Goal: Task Accomplishment & Management: Use online tool/utility

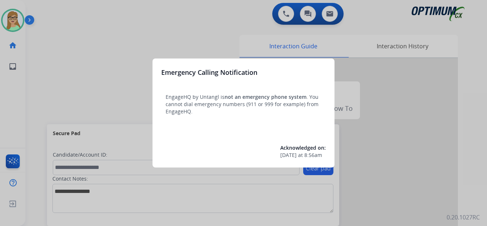
click at [16, 43] on div at bounding box center [243, 113] width 487 height 226
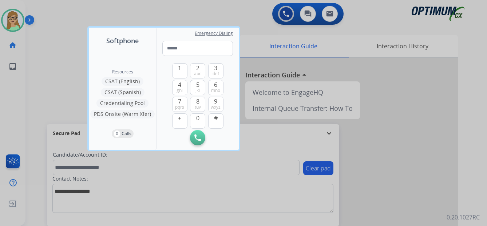
click at [16, 23] on div at bounding box center [243, 113] width 487 height 226
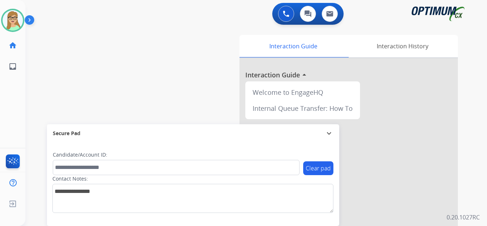
click at [32, 20] on img at bounding box center [31, 22] width 12 height 14
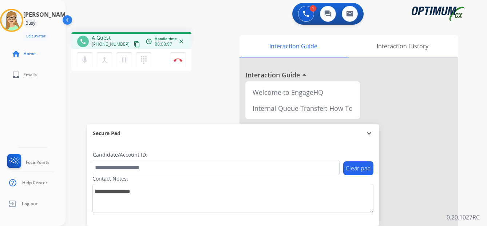
click at [133, 44] on mat-icon "content_copy" at bounding box center [136, 44] width 7 height 7
click at [143, 60] on mat-icon "dialpad" at bounding box center [143, 60] width 9 height 9
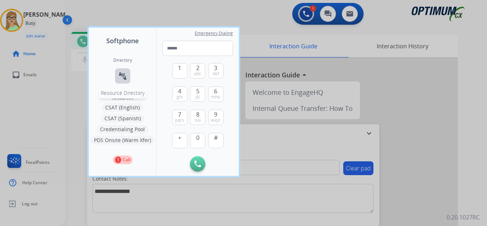
click at [127, 79] on button "connect_without_contact Resource Directory" at bounding box center [122, 75] width 15 height 15
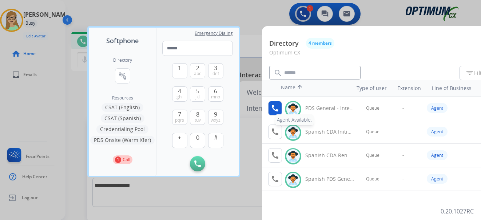
click at [275, 108] on mat-icon "call" at bounding box center [275, 108] width 9 height 9
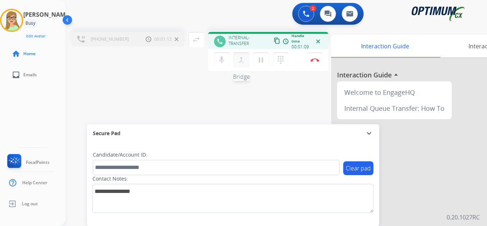
click at [240, 59] on mat-icon "merge_type" at bounding box center [241, 60] width 9 height 9
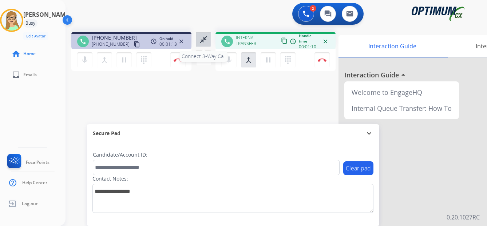
click at [201, 39] on mat-icon "close_fullscreen" at bounding box center [203, 39] width 9 height 9
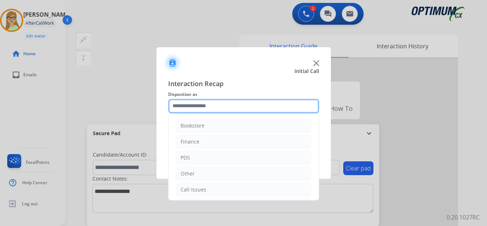
click at [194, 105] on input "text" at bounding box center [243, 106] width 151 height 15
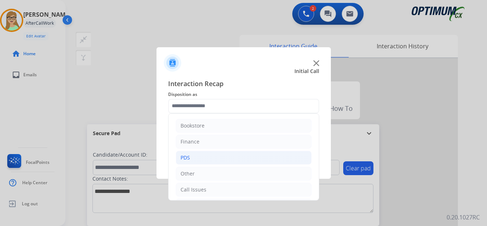
click at [190, 157] on li "PDS" at bounding box center [244, 158] width 136 height 14
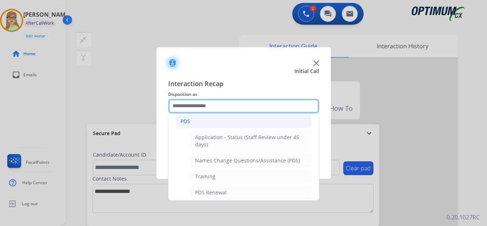
scroll to position [73, 0]
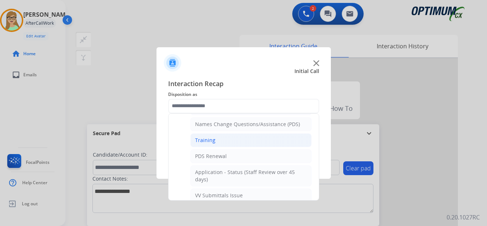
click at [207, 141] on div "Training" at bounding box center [205, 140] width 20 height 7
type input "********"
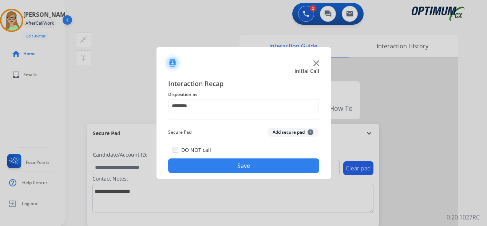
click at [225, 165] on button "Save" at bounding box center [243, 166] width 151 height 15
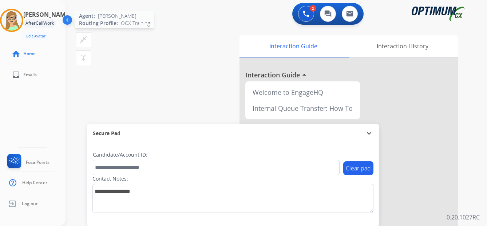
click at [19, 16] on img at bounding box center [11, 20] width 20 height 20
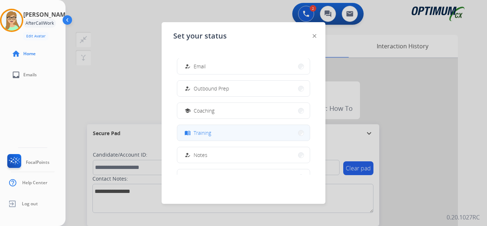
click at [207, 134] on span "Training" at bounding box center [201, 133] width 17 height 8
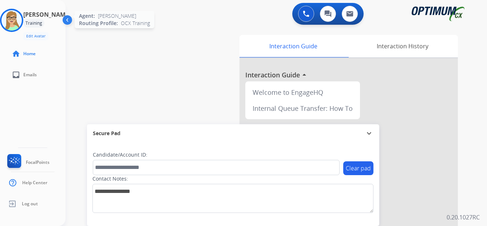
click at [22, 20] on img at bounding box center [11, 20] width 20 height 20
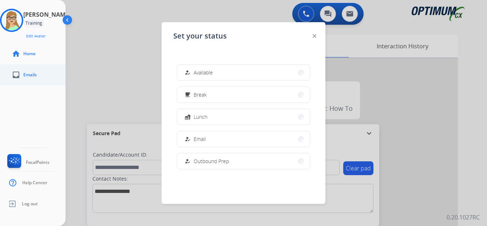
drag, startPoint x: 199, startPoint y: 72, endPoint x: 30, endPoint y: 72, distance: 169.5
click at [196, 72] on span "Available" at bounding box center [202, 73] width 19 height 8
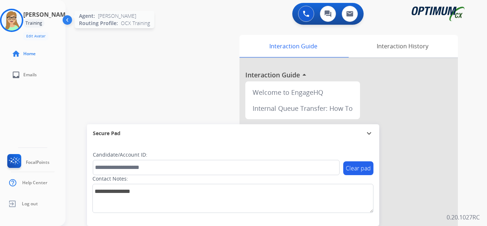
click at [19, 17] on img at bounding box center [11, 20] width 20 height 20
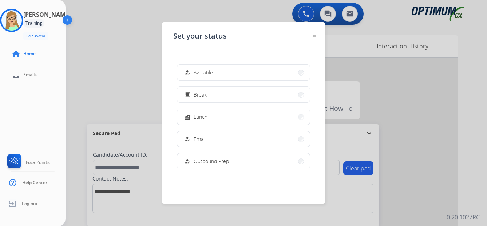
click at [23, 119] on div "[PERSON_NAME] Training Edit Avatar Agent: [PERSON_NAME] Profile: OCX Training h…" at bounding box center [32, 113] width 65 height 226
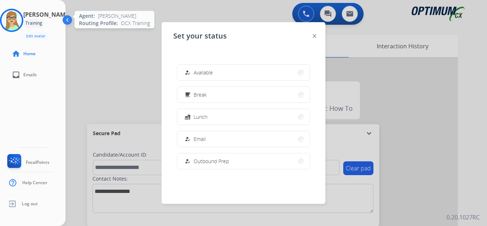
click at [18, 19] on img at bounding box center [11, 20] width 20 height 20
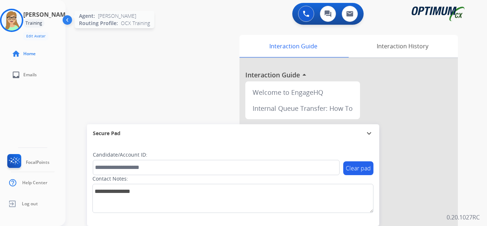
click at [23, 20] on div at bounding box center [11, 20] width 23 height 23
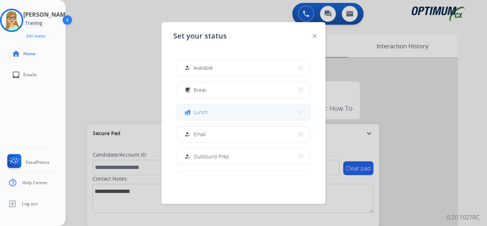
scroll to position [0, 0]
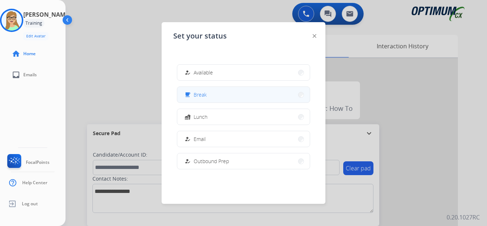
click at [197, 93] on span "Break" at bounding box center [199, 95] width 13 height 8
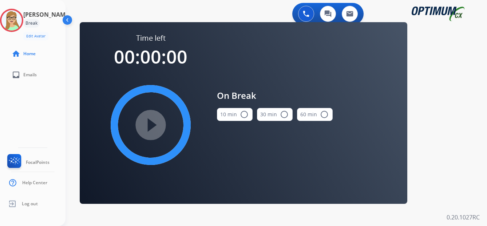
click at [246, 114] on mat-icon "radio_button_unchecked" at bounding box center [244, 114] width 9 height 9
click at [148, 126] on mat-icon "play_circle_filled" at bounding box center [150, 125] width 9 height 9
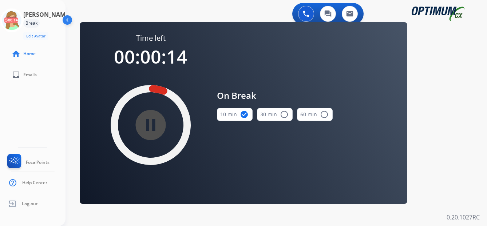
drag, startPoint x: 22, startPoint y: 23, endPoint x: 59, endPoint y: 29, distance: 37.7
click at [23, 23] on icon at bounding box center [12, 21] width 24 height 24
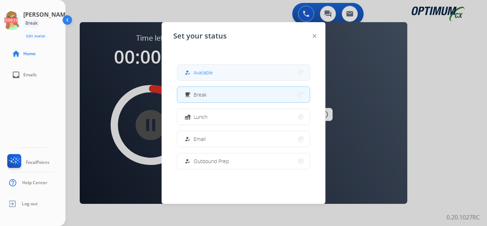
click at [202, 77] on button "how_to_reg Available" at bounding box center [243, 73] width 132 height 16
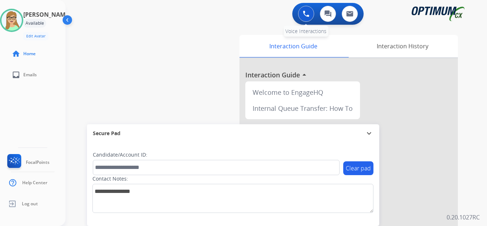
click at [302, 13] on button at bounding box center [306, 14] width 16 height 16
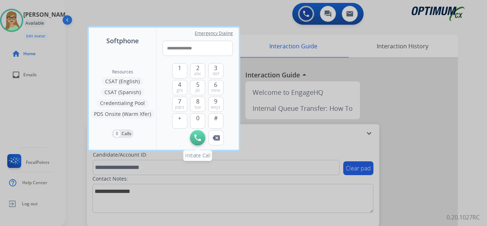
type input "**********"
click at [195, 139] on img at bounding box center [197, 138] width 7 height 7
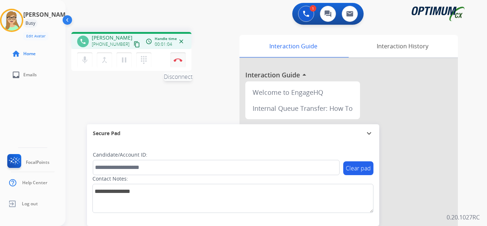
click at [178, 59] on img at bounding box center [177, 60] width 9 height 4
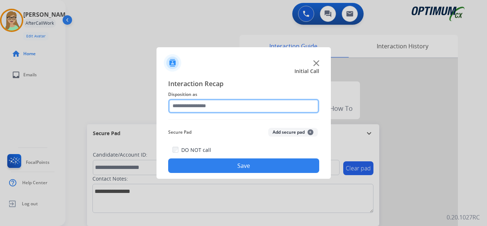
click at [196, 107] on input "text" at bounding box center [243, 106] width 151 height 15
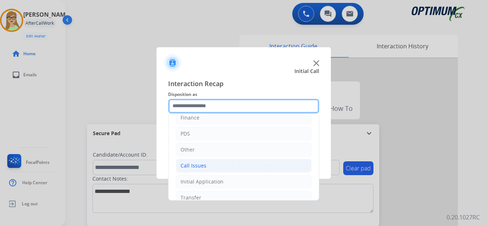
scroll to position [49, 0]
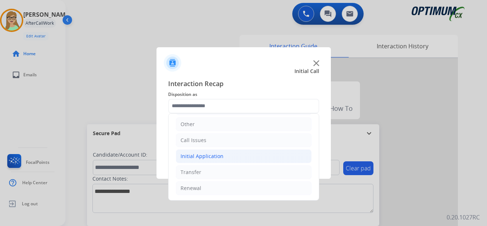
click at [211, 156] on div "Initial Application" at bounding box center [201, 156] width 43 height 7
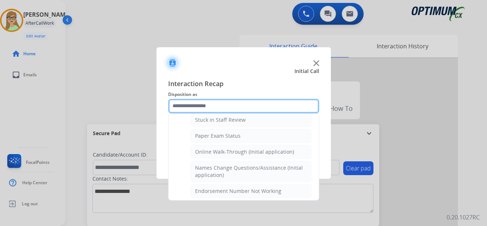
scroll to position [122, 0]
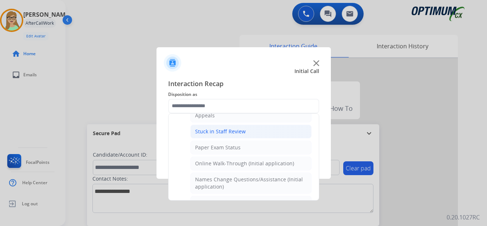
click at [216, 130] on div "Stuck in Staff Review" at bounding box center [220, 131] width 51 height 7
type input "**********"
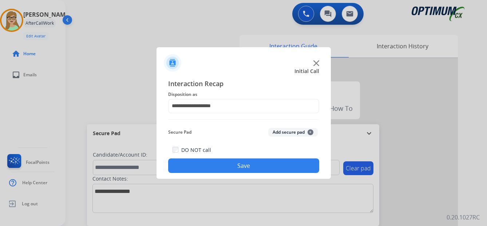
click at [239, 168] on button "Save" at bounding box center [243, 166] width 151 height 15
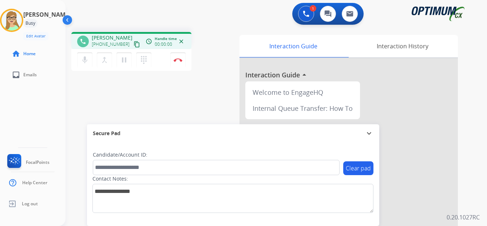
click at [133, 44] on mat-icon "content_copy" at bounding box center [136, 44] width 7 height 7
click at [175, 57] on button "Disconnect" at bounding box center [177, 59] width 15 height 15
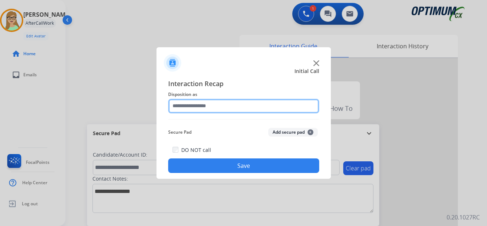
click at [196, 105] on input "text" at bounding box center [243, 106] width 151 height 15
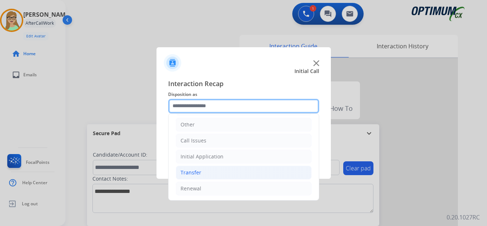
scroll to position [49, 0]
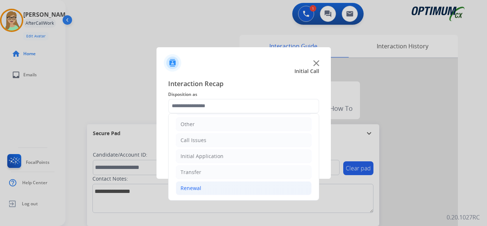
click at [194, 188] on div "Renewal" at bounding box center [190, 188] width 21 height 7
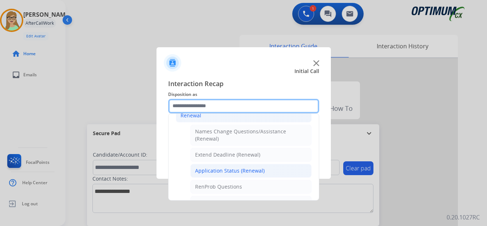
scroll to position [159, 0]
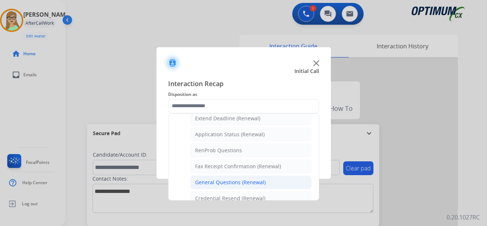
click at [211, 182] on div "General Questions (Renewal)" at bounding box center [230, 182] width 71 height 7
type input "**********"
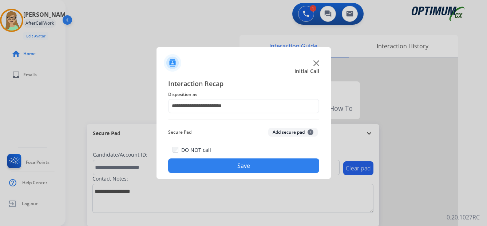
click at [186, 132] on span "Secure Pad" at bounding box center [179, 132] width 23 height 9
click at [219, 164] on button "Save" at bounding box center [243, 166] width 151 height 15
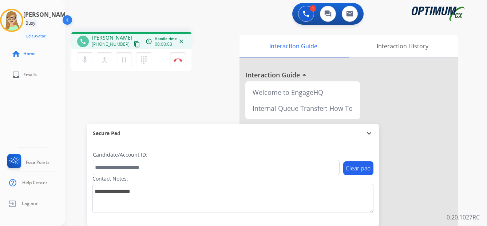
click at [133, 43] on mat-icon "content_copy" at bounding box center [136, 44] width 7 height 7
click at [16, 95] on div "[PERSON_NAME] Edit Avatar Agent: [PERSON_NAME] Profile: OCX Training home Home …" at bounding box center [32, 113] width 65 height 226
click at [177, 58] on img at bounding box center [177, 60] width 9 height 4
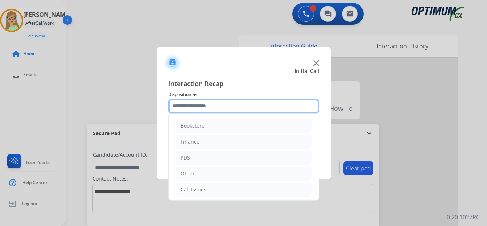
click at [205, 105] on input "text" at bounding box center [243, 106] width 151 height 15
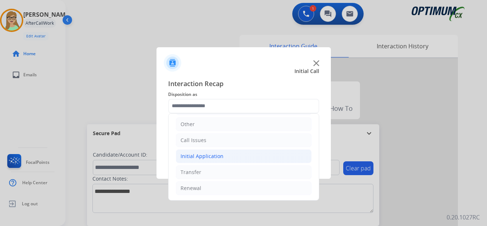
click at [204, 157] on div "Initial Application" at bounding box center [201, 156] width 43 height 7
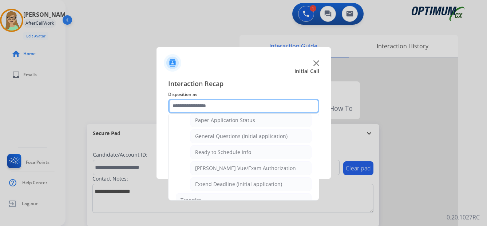
scroll to position [413, 0]
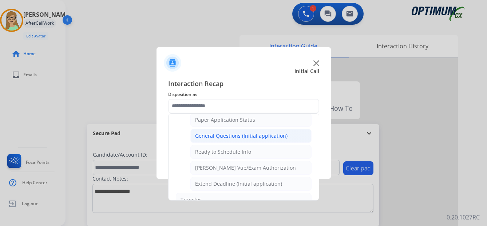
click at [217, 135] on div "General Questions (Initial application)" at bounding box center [241, 135] width 92 height 7
type input "**********"
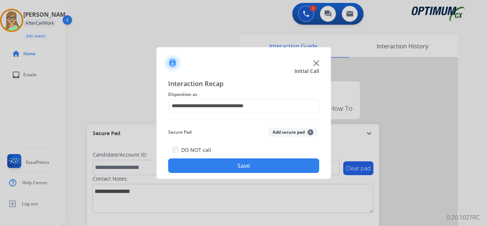
click at [212, 164] on button "Save" at bounding box center [243, 166] width 151 height 15
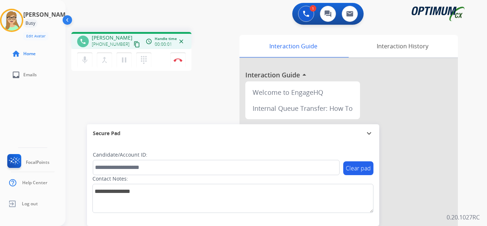
click at [133, 45] on mat-icon "content_copy" at bounding box center [136, 44] width 7 height 7
click at [179, 60] on img at bounding box center [177, 60] width 9 height 4
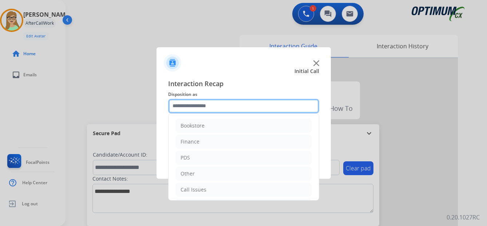
click at [198, 107] on input "text" at bounding box center [243, 106] width 151 height 15
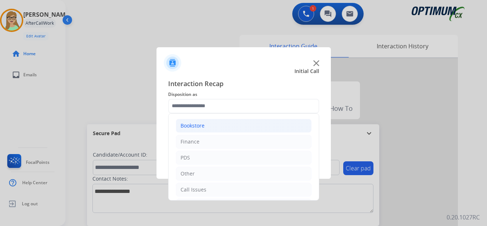
click at [196, 123] on div "Bookstore" at bounding box center [192, 125] width 24 height 7
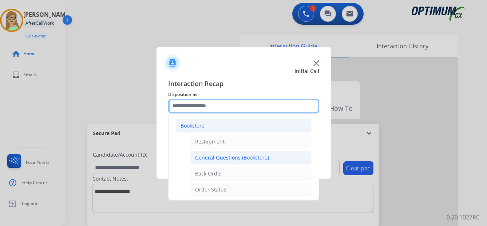
scroll to position [36, 0]
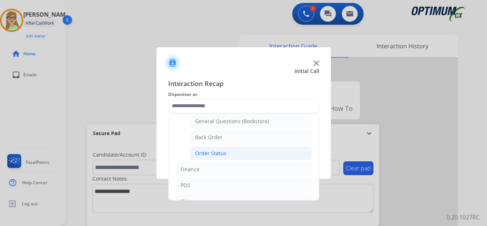
click at [206, 153] on div "Order Status" at bounding box center [210, 153] width 31 height 7
type input "**********"
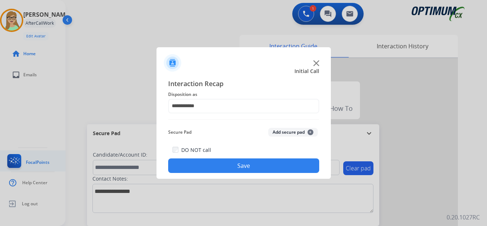
drag, startPoint x: 195, startPoint y: 166, endPoint x: 2, endPoint y: 159, distance: 193.6
click at [191, 167] on button "Save" at bounding box center [243, 166] width 151 height 15
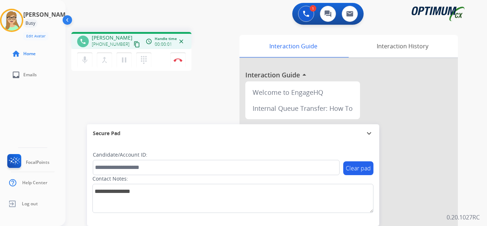
click at [133, 43] on mat-icon "content_copy" at bounding box center [136, 44] width 7 height 7
click at [179, 61] on img at bounding box center [177, 60] width 9 height 4
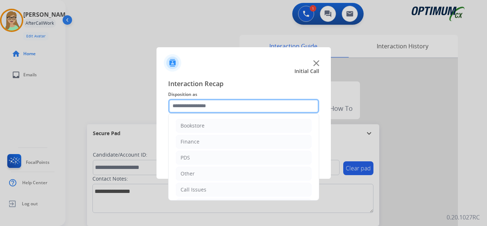
click at [199, 107] on input "text" at bounding box center [243, 106] width 151 height 15
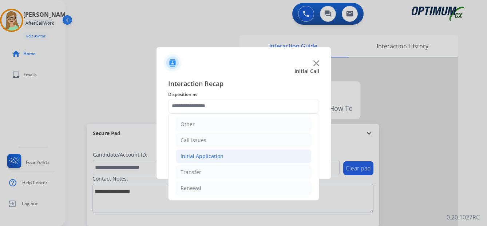
click at [216, 155] on div "Initial Application" at bounding box center [201, 156] width 43 height 7
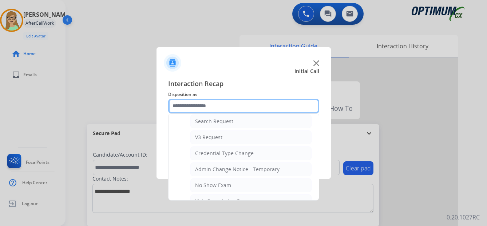
scroll to position [304, 0]
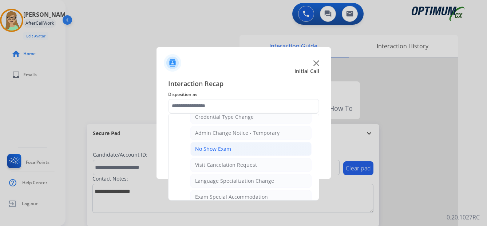
click at [219, 147] on div "No Show Exam" at bounding box center [213, 148] width 36 height 7
type input "**********"
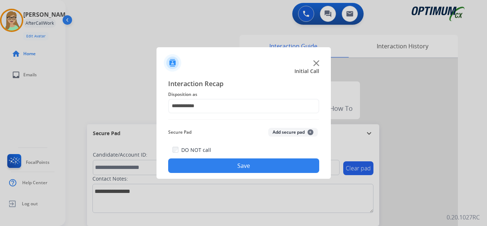
drag, startPoint x: 205, startPoint y: 167, endPoint x: 0, endPoint y: 187, distance: 206.1
click at [169, 175] on div "**********" at bounding box center [243, 126] width 174 height 107
click at [237, 167] on button "Save" at bounding box center [243, 166] width 151 height 15
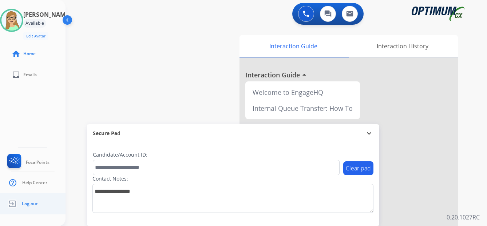
click at [32, 205] on span "Log out" at bounding box center [30, 204] width 16 height 6
